Goal: Information Seeking & Learning: Learn about a topic

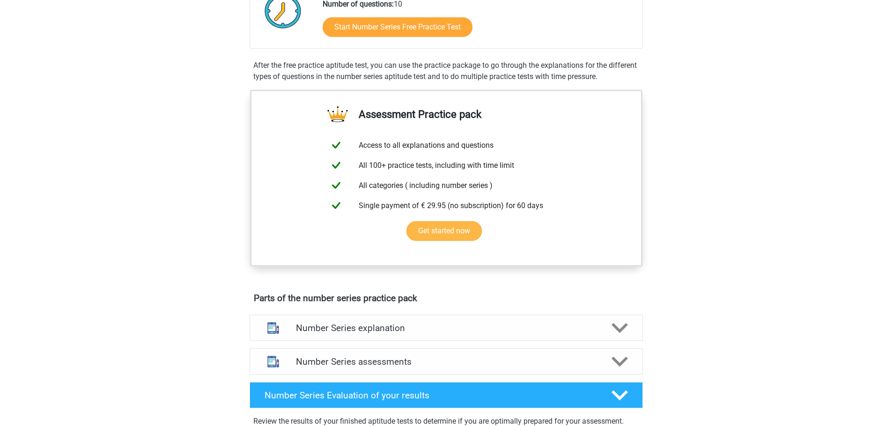
scroll to position [140, 0]
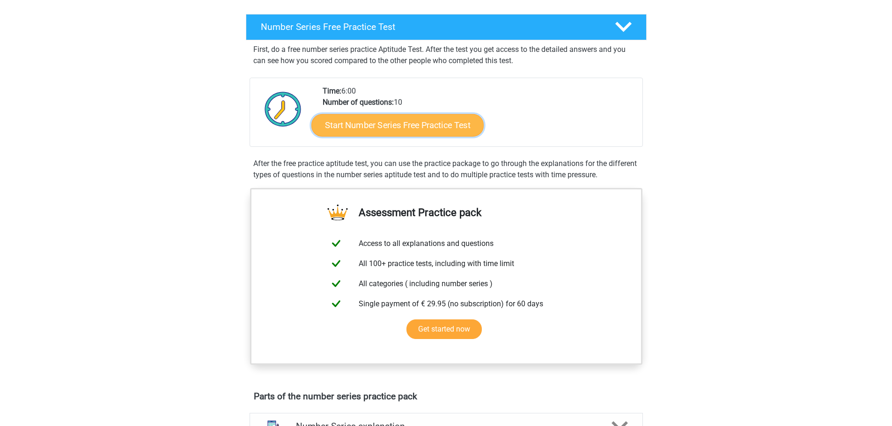
click at [409, 126] on link "Start Number Series Free Practice Test" at bounding box center [397, 125] width 172 height 22
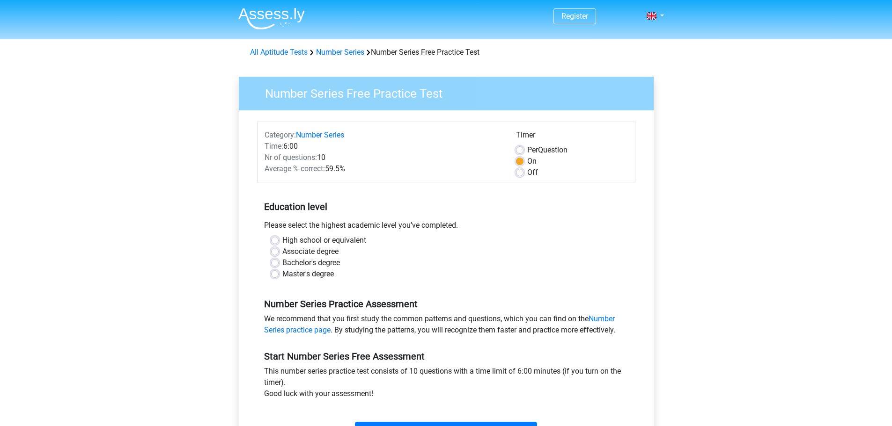
click at [527, 171] on label "Off" at bounding box center [532, 172] width 11 height 11
click at [518, 171] on input "Off" at bounding box center [519, 171] width 7 height 9
radio input "true"
click at [282, 239] on label "High school or equivalent" at bounding box center [324, 240] width 84 height 11
click at [275, 239] on input "High school or equivalent" at bounding box center [274, 239] width 7 height 9
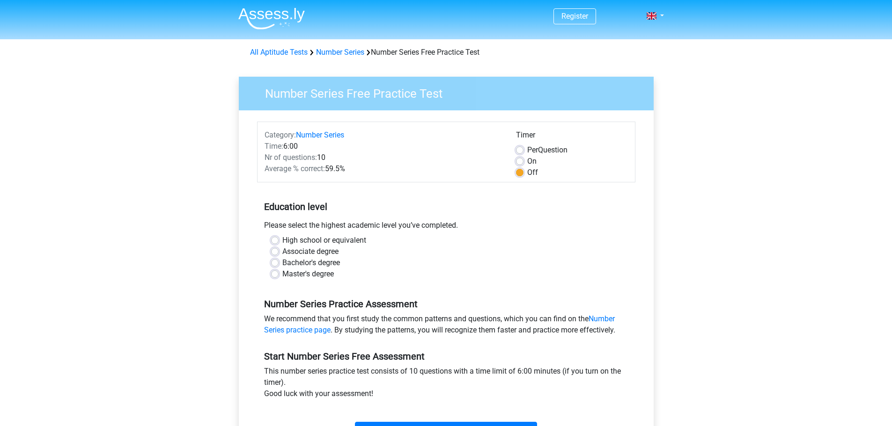
radio input "true"
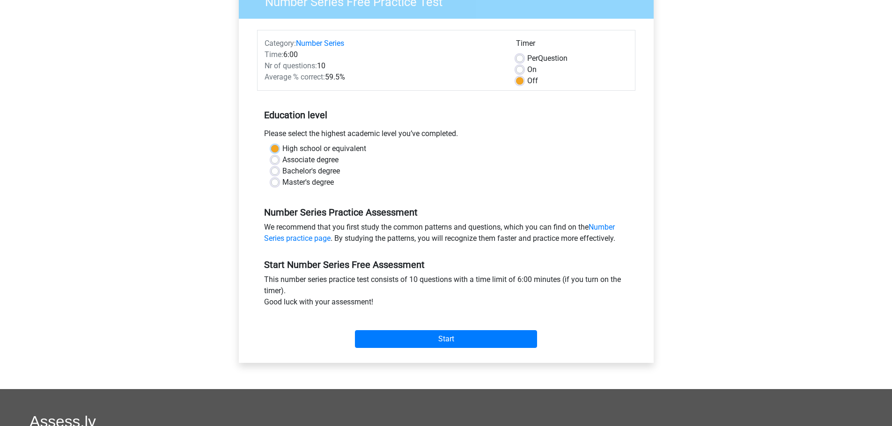
scroll to position [94, 0]
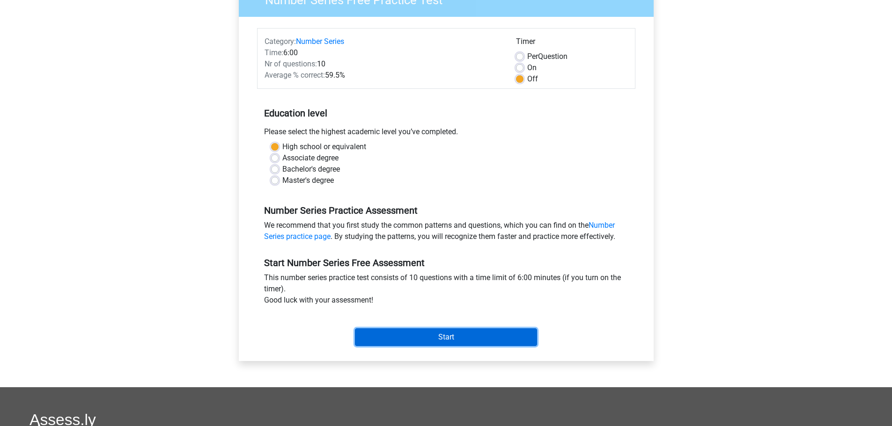
click at [418, 335] on input "Start" at bounding box center [446, 338] width 182 height 18
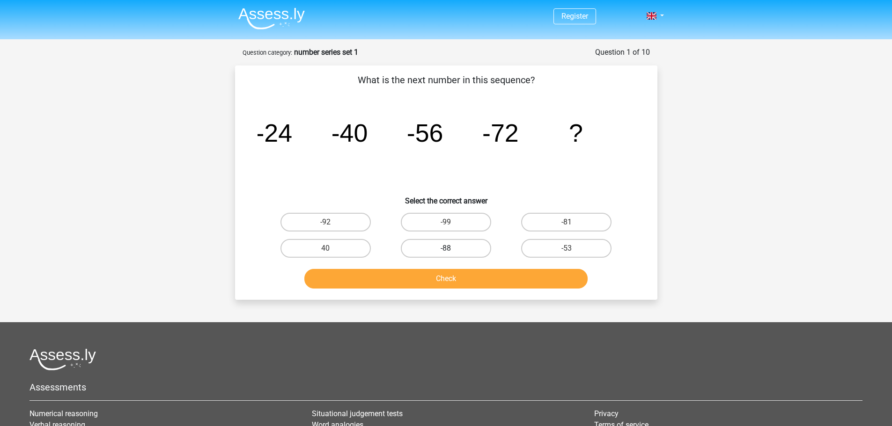
click at [461, 246] on label "-88" at bounding box center [446, 248] width 90 height 19
click at [452, 249] on input "-88" at bounding box center [449, 252] width 6 height 6
radio input "true"
click at [456, 278] on button "Check" at bounding box center [445, 279] width 283 height 20
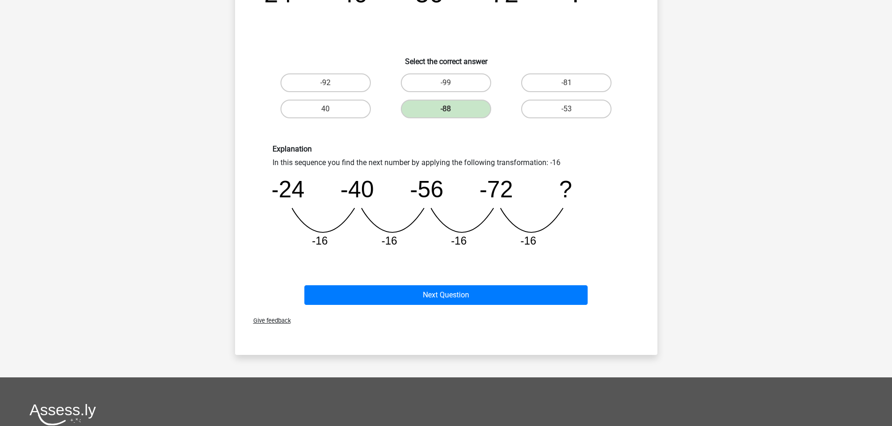
scroll to position [140, 0]
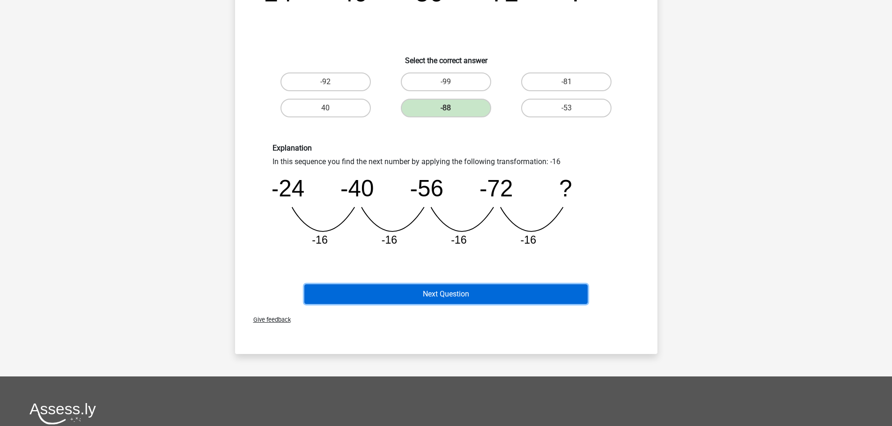
click at [435, 289] on button "Next Question" at bounding box center [445, 295] width 283 height 20
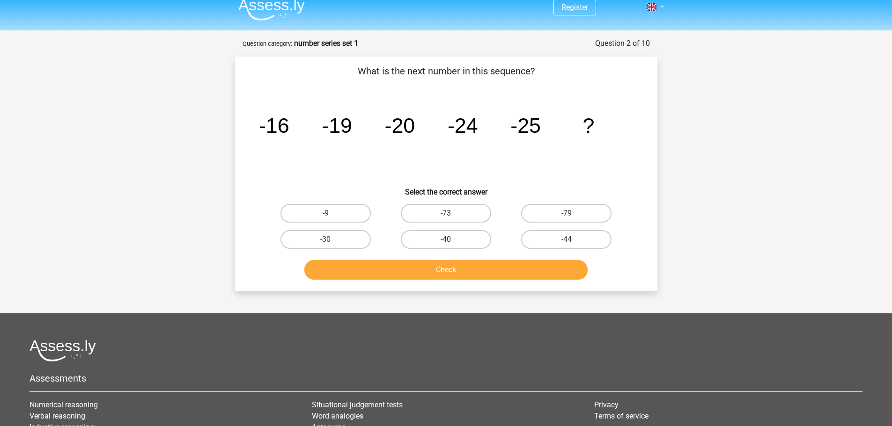
scroll to position [0, 0]
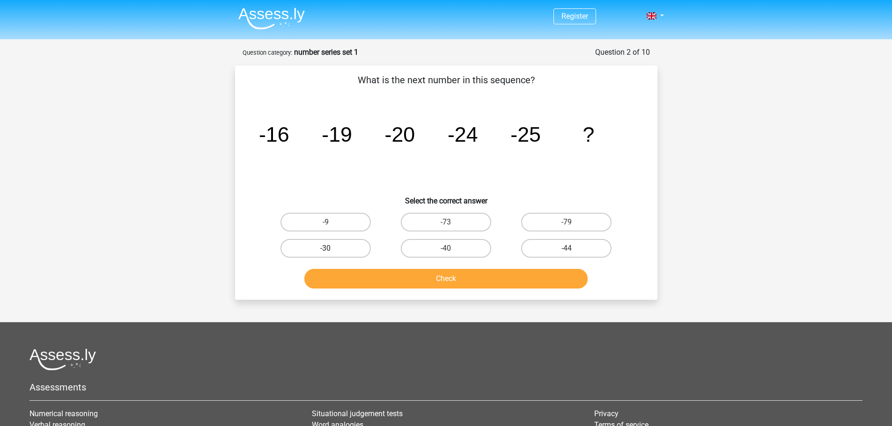
click at [350, 246] on label "-30" at bounding box center [325, 248] width 90 height 19
click at [331, 249] on input "-30" at bounding box center [328, 252] width 6 height 6
radio input "true"
click at [438, 273] on button "Check" at bounding box center [445, 279] width 283 height 20
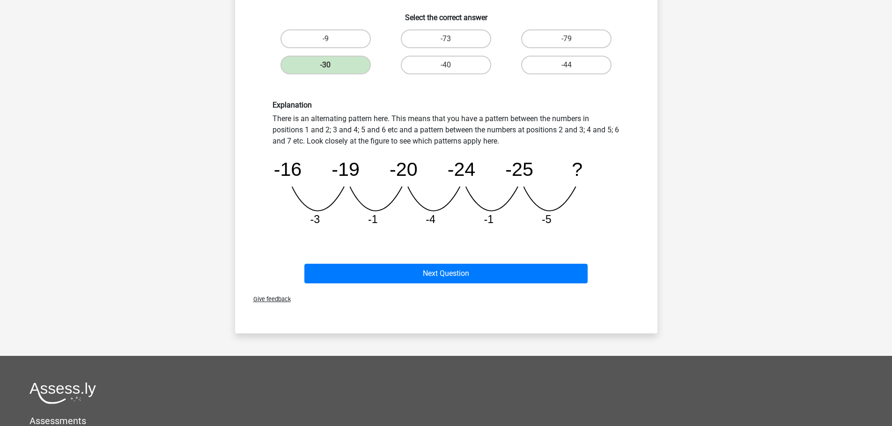
scroll to position [187, 0]
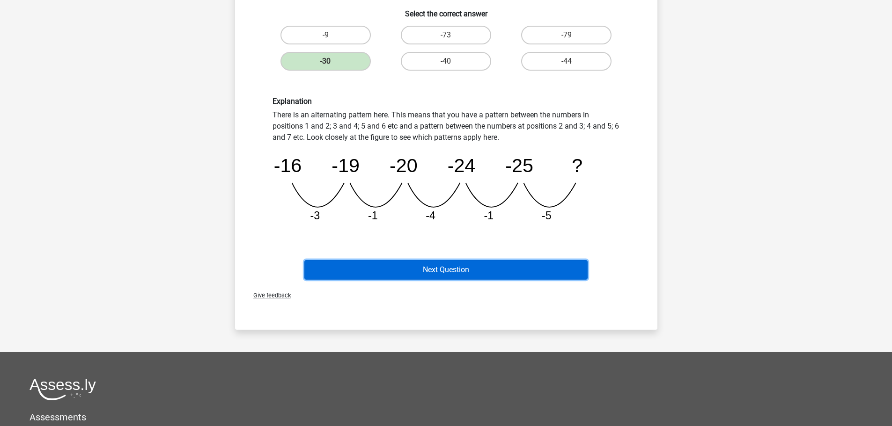
click at [445, 264] on button "Next Question" at bounding box center [445, 270] width 283 height 20
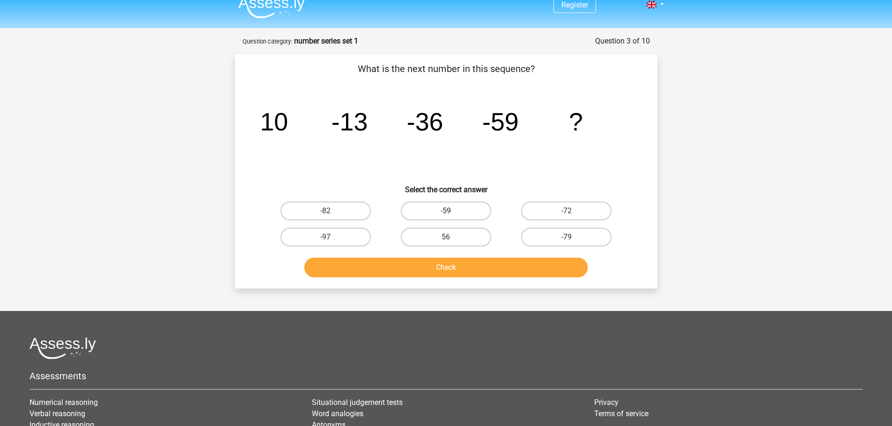
scroll to position [0, 0]
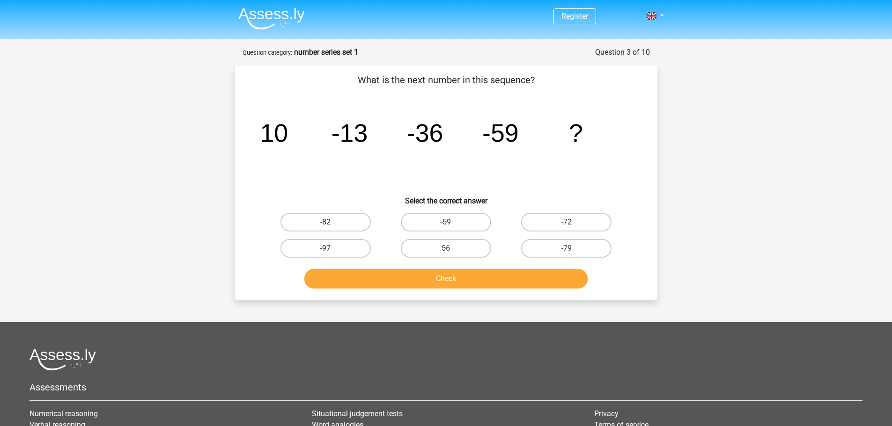
click at [343, 221] on label "-82" at bounding box center [325, 222] width 90 height 19
click at [331, 222] on input "-82" at bounding box center [328, 225] width 6 height 6
radio input "true"
click at [394, 271] on button "Check" at bounding box center [445, 279] width 283 height 20
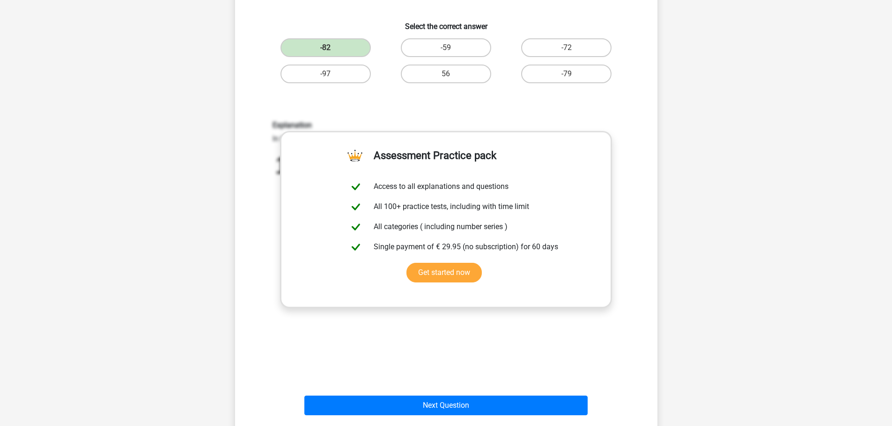
scroll to position [187, 0]
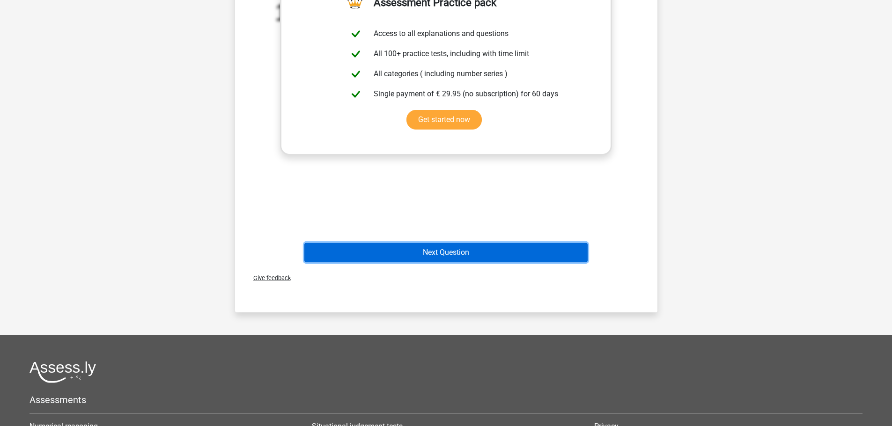
click at [418, 249] on button "Next Question" at bounding box center [445, 253] width 283 height 20
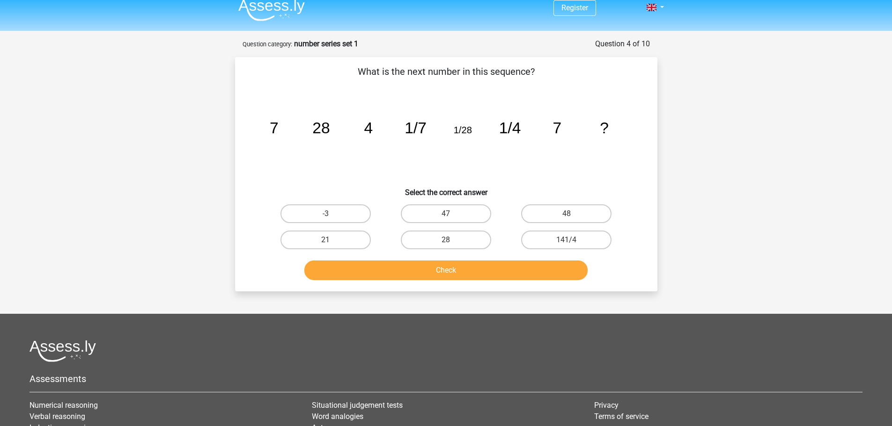
scroll to position [0, 0]
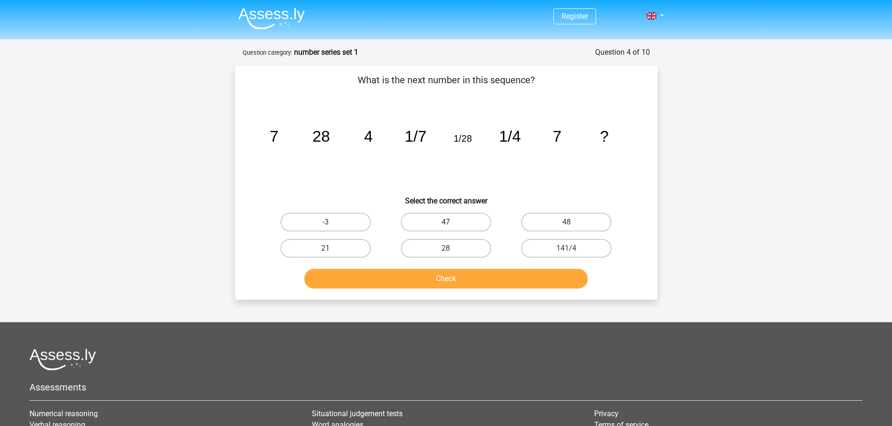
click at [465, 220] on label "47" at bounding box center [446, 222] width 90 height 19
click at [452, 222] on input "47" at bounding box center [449, 225] width 6 height 6
radio input "true"
click at [453, 276] on button "Check" at bounding box center [445, 279] width 283 height 20
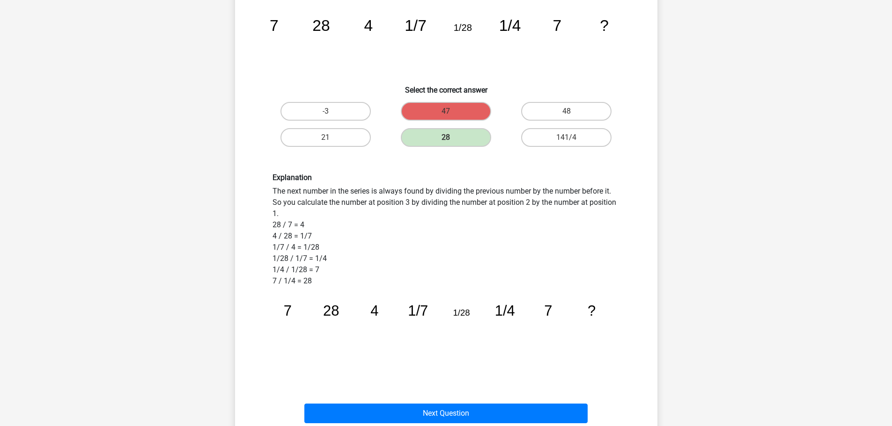
scroll to position [140, 0]
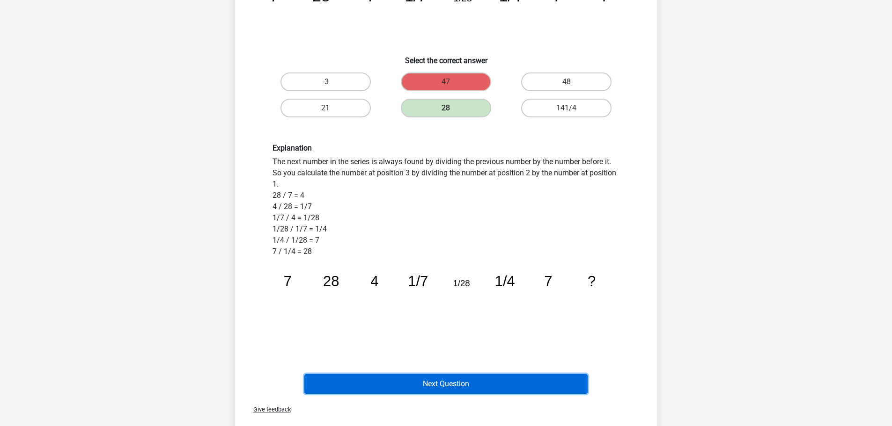
click at [483, 383] on button "Next Question" at bounding box center [445, 384] width 283 height 20
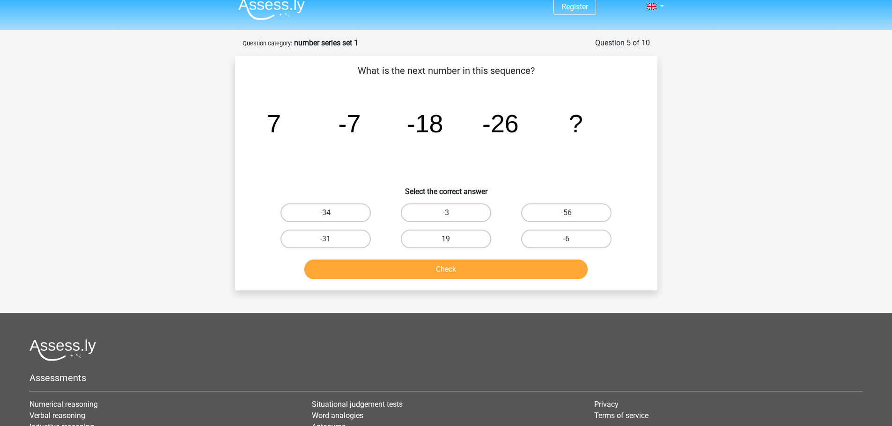
scroll to position [0, 0]
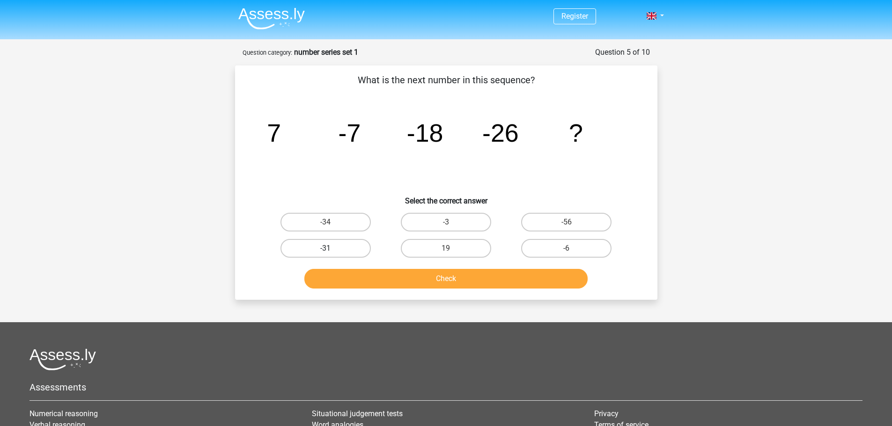
click at [335, 241] on label "-31" at bounding box center [325, 248] width 90 height 19
click at [331, 249] on input "-31" at bounding box center [328, 252] width 6 height 6
radio input "true"
click at [416, 274] on button "Check" at bounding box center [445, 279] width 283 height 20
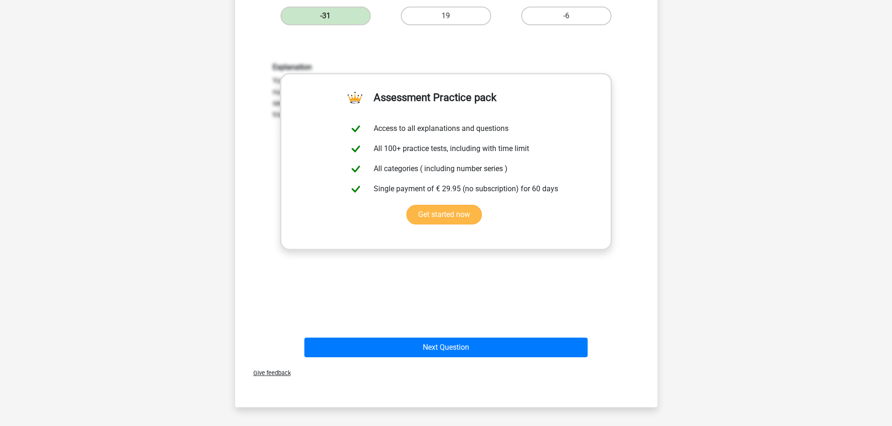
scroll to position [328, 0]
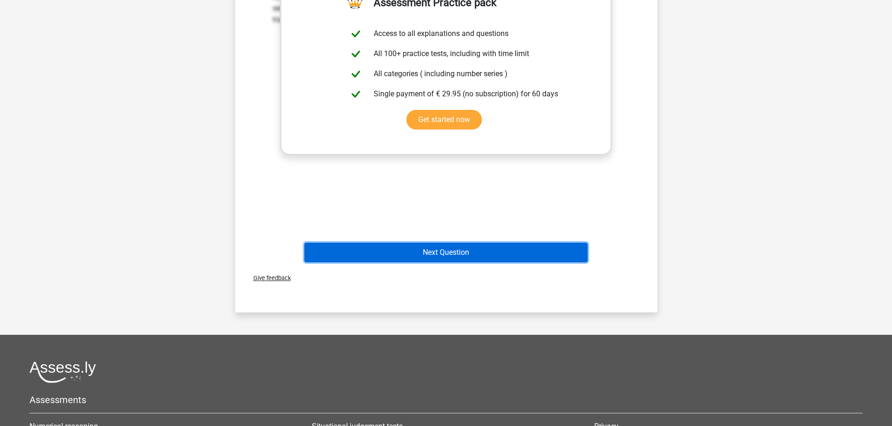
click at [457, 257] on button "Next Question" at bounding box center [445, 253] width 283 height 20
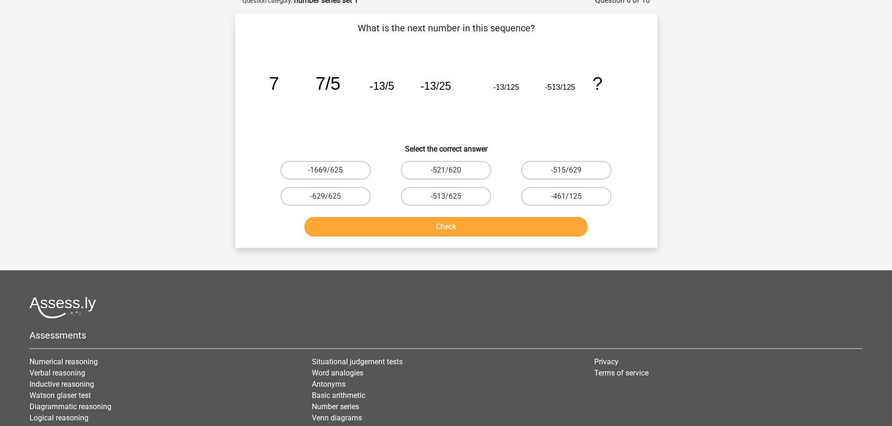
scroll to position [47, 0]
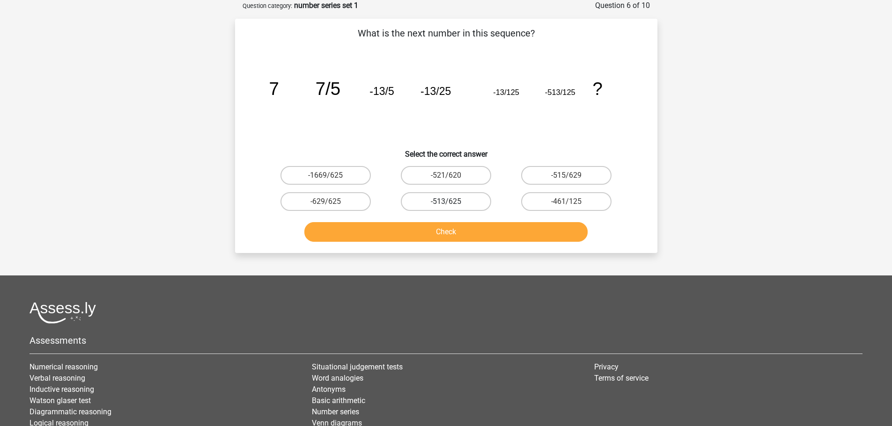
click at [453, 205] on label "-513/625" at bounding box center [446, 201] width 90 height 19
click at [452, 205] on input "-513/625" at bounding box center [449, 205] width 6 height 6
radio input "true"
click at [454, 231] on button "Check" at bounding box center [445, 232] width 283 height 20
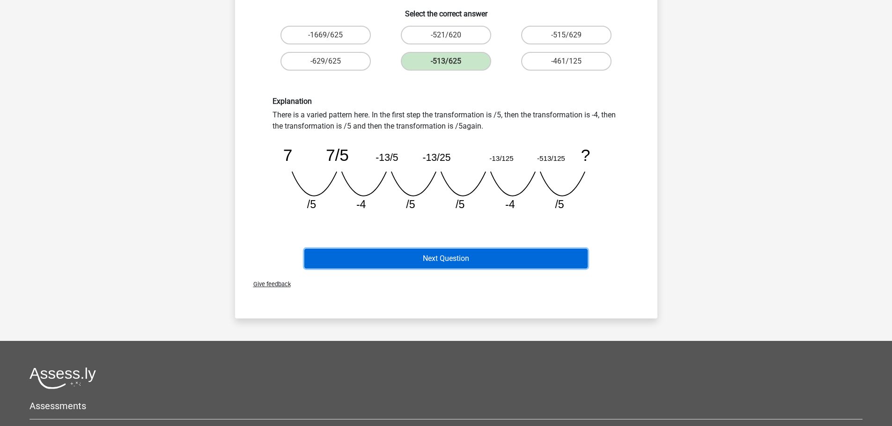
click at [431, 260] on button "Next Question" at bounding box center [445, 259] width 283 height 20
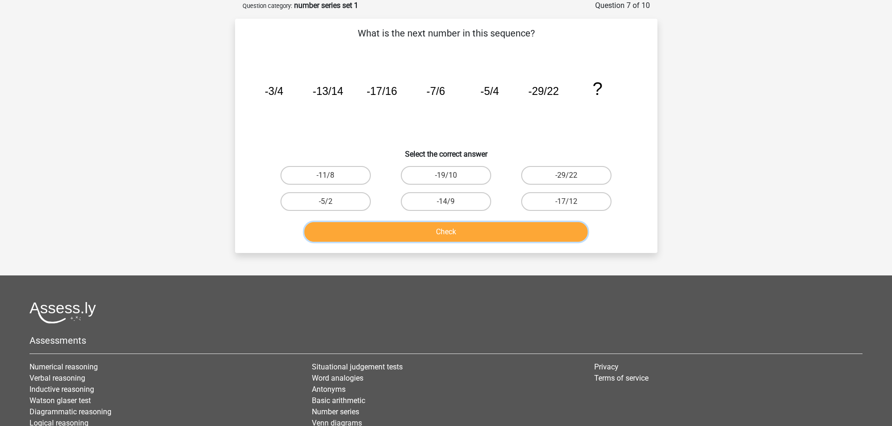
click at [435, 233] on button "Check" at bounding box center [445, 232] width 283 height 20
click at [325, 130] on icon "image/svg+xml -3/4 -13/14 -17/16 -7/6 -5/4 -29/22 ?" at bounding box center [445, 95] width 377 height 95
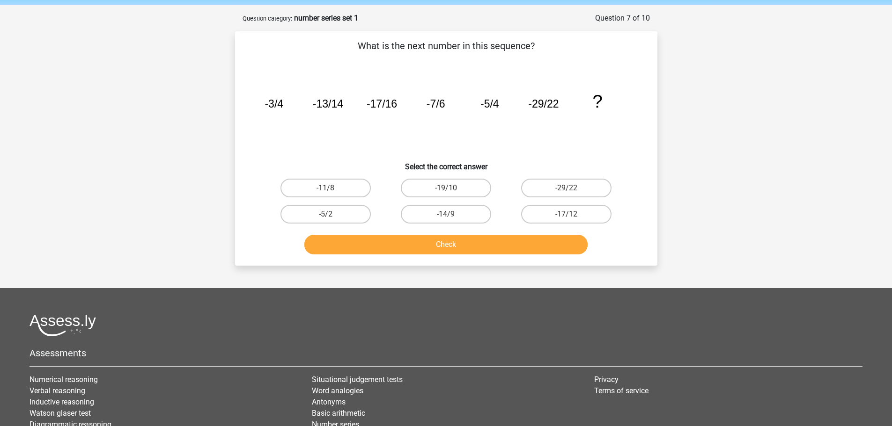
scroll to position [0, 0]
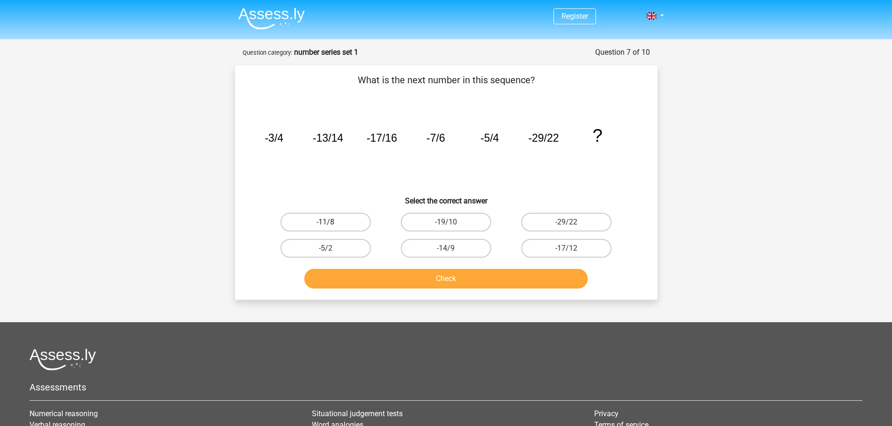
click at [349, 227] on label "-11/8" at bounding box center [325, 222] width 90 height 19
click at [331, 227] on input "-11/8" at bounding box center [328, 225] width 6 height 6
radio input "true"
click at [402, 279] on button "Check" at bounding box center [445, 279] width 283 height 20
click at [386, 199] on h6 "Select the correct answer" at bounding box center [446, 197] width 392 height 16
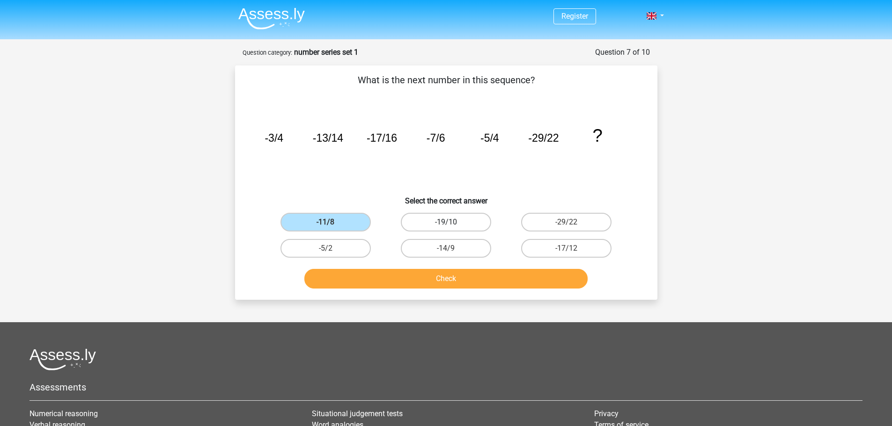
click at [468, 218] on label "-19/10" at bounding box center [446, 222] width 90 height 19
click at [452, 222] on input "-19/10" at bounding box center [449, 225] width 6 height 6
radio input "true"
click at [442, 285] on button "Check" at bounding box center [445, 279] width 283 height 20
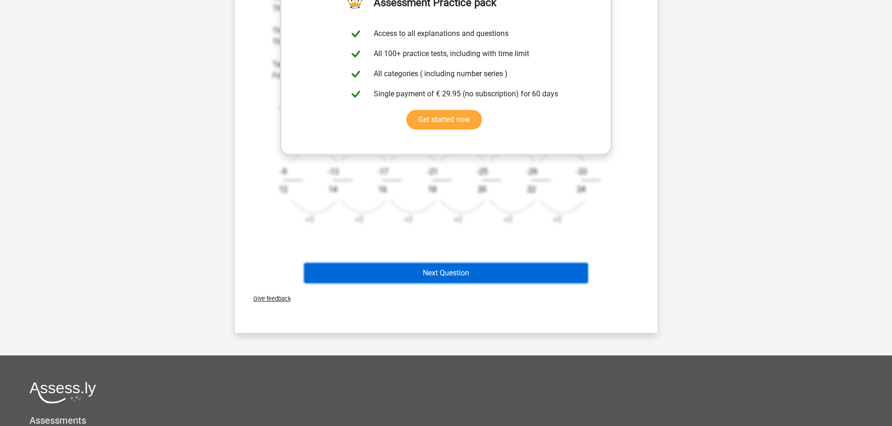
click at [444, 275] on button "Next Question" at bounding box center [445, 273] width 283 height 20
